Goal: Task Accomplishment & Management: Manage account settings

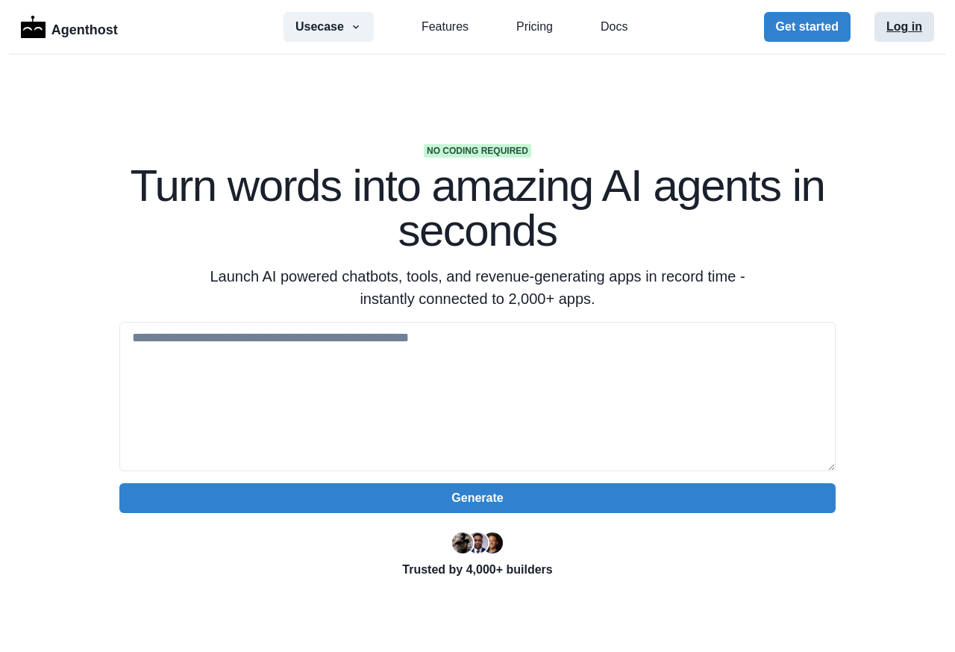
click at [887, 32] on button "Log in" at bounding box center [905, 27] width 60 height 30
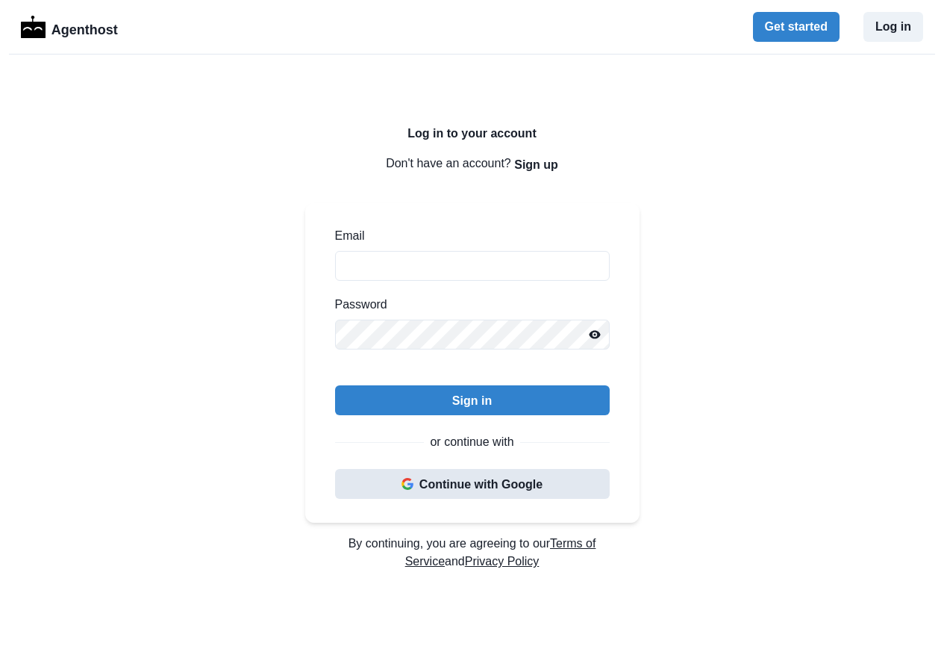
click at [476, 488] on button "Continue with Google" at bounding box center [472, 484] width 275 height 30
